Goal: Browse casually

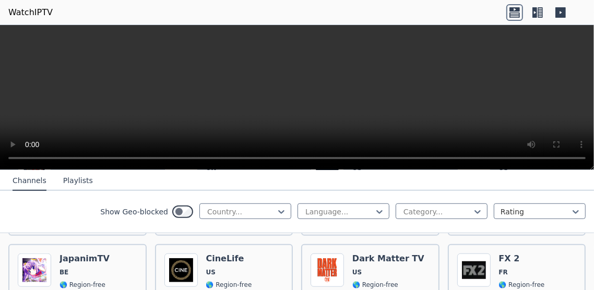
scroll to position [628, 0]
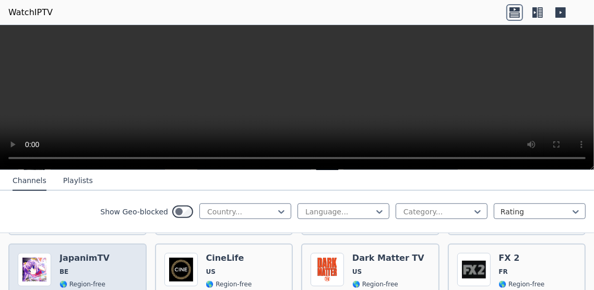
click at [40, 263] on img at bounding box center [34, 269] width 33 height 33
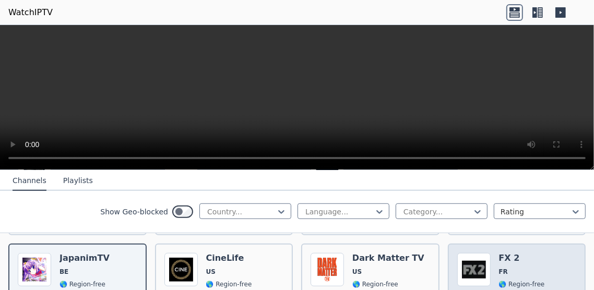
click at [471, 267] on img at bounding box center [473, 269] width 33 height 33
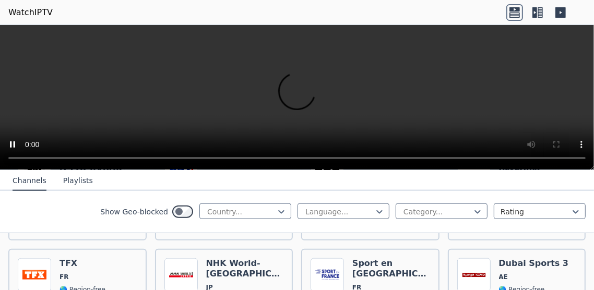
scroll to position [826, 0]
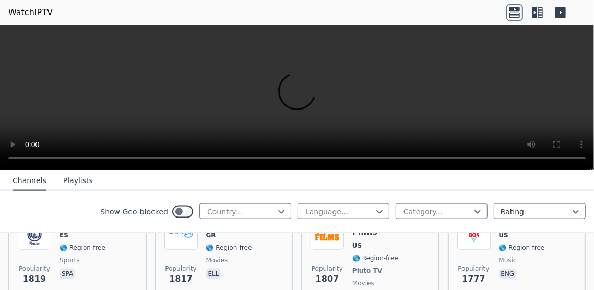
scroll to position [972, 0]
